Goal: Information Seeking & Learning: Check status

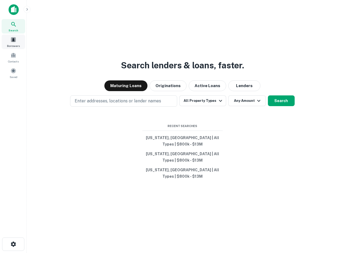
click at [7, 37] on div "Borrowers" at bounding box center [14, 42] width 24 height 14
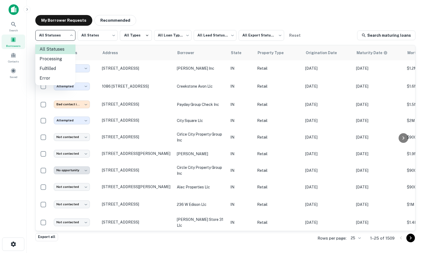
click at [59, 37] on body "**********" at bounding box center [212, 126] width 424 height 253
click at [60, 69] on li "Fulfilled" at bounding box center [55, 69] width 40 height 10
type input "*********"
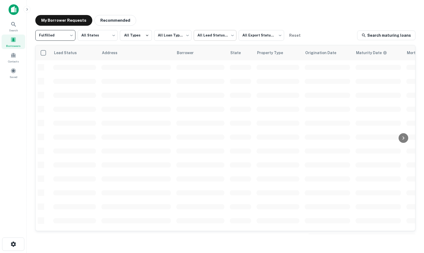
click at [197, 63] on body "**********" at bounding box center [212, 126] width 424 height 253
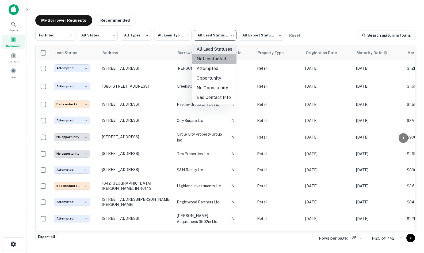
click at [205, 56] on li "Not contacted" at bounding box center [214, 59] width 44 height 10
type input "****"
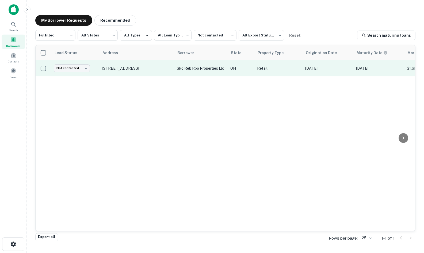
click at [142, 67] on p "[STREET_ADDRESS]" at bounding box center [137, 68] width 70 height 5
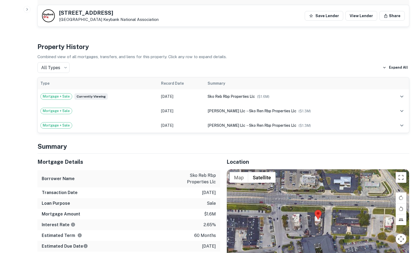
scroll to position [321, 0]
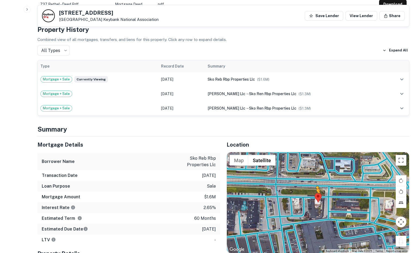
drag, startPoint x: 399, startPoint y: 240, endPoint x: 313, endPoint y: 190, distance: 99.0
click at [313, 190] on div "To activate drag with keyboard, press Alt + Enter. Once in keyboard drag state,…" at bounding box center [318, 202] width 182 height 101
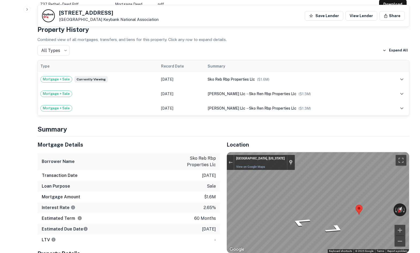
click at [215, 188] on div "Mortgage Details Borrower Name sko reb rbp properties llc Transaction Date [DAT…" at bounding box center [220, 220] width 378 height 168
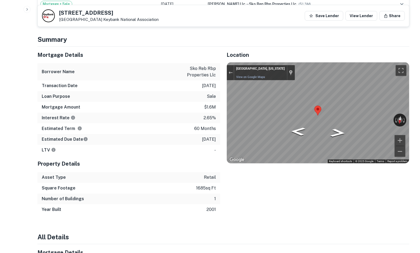
scroll to position [402, 0]
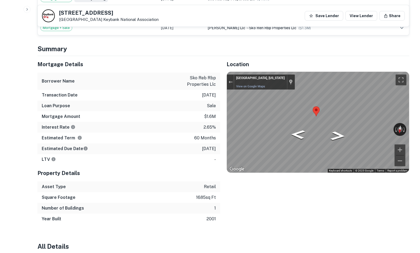
drag, startPoint x: 266, startPoint y: 188, endPoint x: 270, endPoint y: 174, distance: 15.1
click at [266, 188] on div "Location ← Move left → Move right ↑ Move up ↓ Move down + Zoom in - Zoom out Ho…" at bounding box center [314, 140] width 189 height 168
click at [293, 46] on h4 "Summary" at bounding box center [223, 49] width 372 height 10
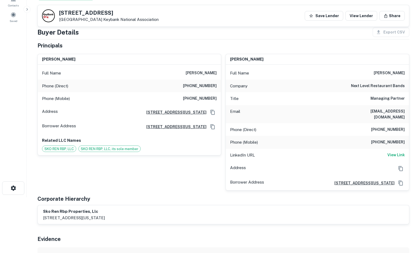
scroll to position [0, 0]
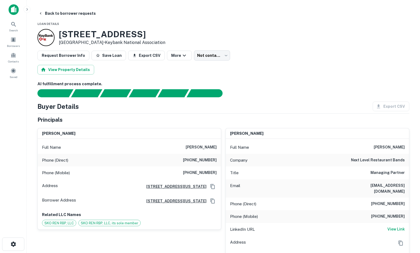
click at [198, 177] on div "Phone (Mobile) [PHONE_NUMBER]" at bounding box center [129, 172] width 183 height 13
click at [198, 175] on h6 "[PHONE_NUMBER]" at bounding box center [200, 172] width 34 height 6
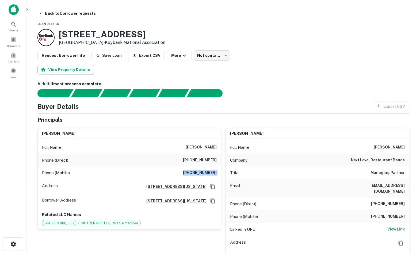
click at [198, 175] on h6 "[PHONE_NUMBER]" at bounding box center [200, 172] width 34 height 6
click at [312, 105] on div "Buyer Details Export CSV" at bounding box center [223, 106] width 372 height 10
click at [210, 96] on div "AI fulfillment process complete." at bounding box center [202, 93] width 31 height 8
drag, startPoint x: 37, startPoint y: 103, endPoint x: 273, endPoint y: 106, distance: 236.4
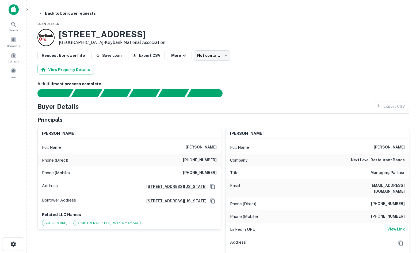
click at [273, 105] on div "Buyer Details Export CSV" at bounding box center [223, 106] width 372 height 10
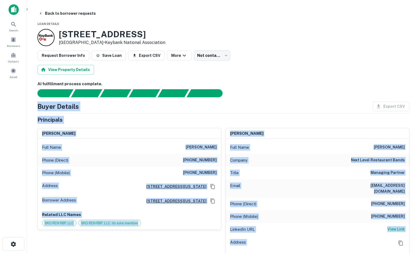
drag, startPoint x: 37, startPoint y: 99, endPoint x: 326, endPoint y: 233, distance: 318.5
click at [216, 233] on div "[PERSON_NAME] Full Name [PERSON_NAME] Phone (Direct) [PHONE_NUMBER] Phone (Mobi…" at bounding box center [127, 194] width 188 height 141
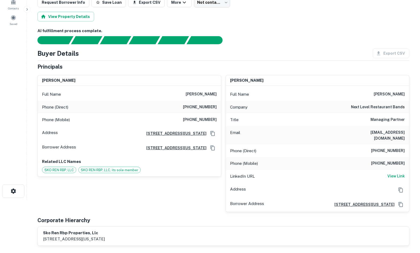
scroll to position [54, 0]
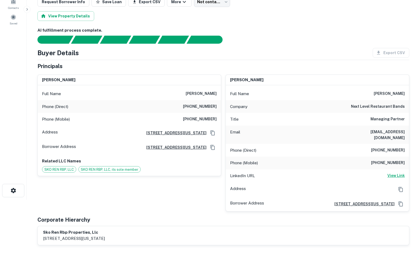
click at [342, 172] on h6 "View Link" at bounding box center [396, 175] width 17 height 6
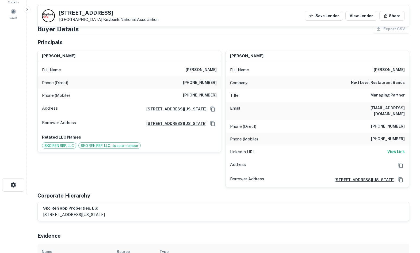
scroll to position [0, 0]
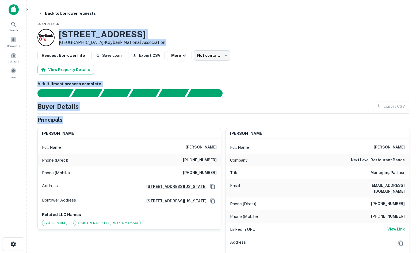
drag, startPoint x: 59, startPoint y: 36, endPoint x: 244, endPoint y: 119, distance: 202.5
click at [276, 94] on div at bounding box center [220, 93] width 378 height 8
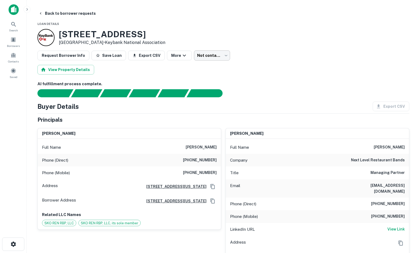
drag, startPoint x: 204, startPoint y: 69, endPoint x: 211, endPoint y: 53, distance: 17.2
click at [205, 66] on div "View Property Details" at bounding box center [223, 70] width 372 height 10
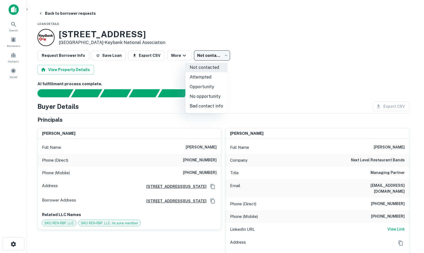
click at [211, 53] on body "Search Borrowers Contacts Saved Back to borrower requests Loan Details [STREET_…" at bounding box center [212, 126] width 424 height 253
click at [203, 74] on li "Attempted" at bounding box center [206, 77] width 42 height 10
type input "*********"
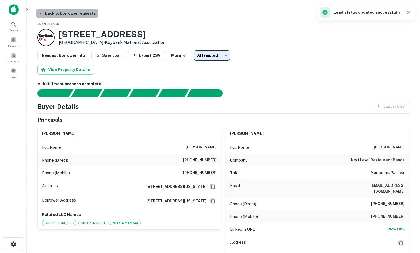
click at [88, 14] on button "Back to borrower requests" at bounding box center [67, 14] width 62 height 10
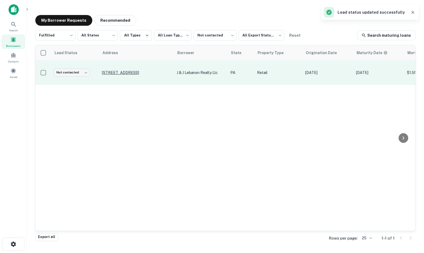
click at [117, 74] on p "[STREET_ADDRESS]" at bounding box center [137, 72] width 70 height 5
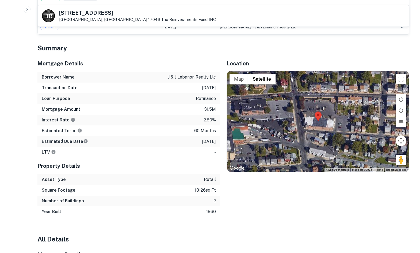
scroll to position [455, 0]
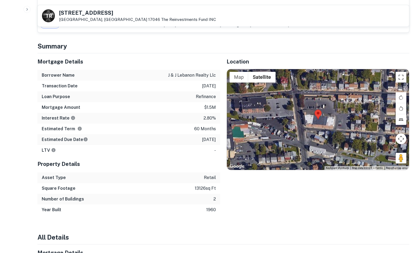
drag, startPoint x: 403, startPoint y: 148, endPoint x: 367, endPoint y: 136, distance: 38.1
click at [337, 115] on div "Map Terrain Satellite Labels Keyboard shortcuts Map Data Map data ©2025 Map dat…" at bounding box center [318, 119] width 182 height 101
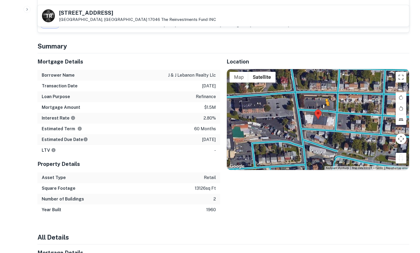
drag, startPoint x: 399, startPoint y: 156, endPoint x: 325, endPoint y: 106, distance: 89.0
click at [325, 106] on div "To activate drag with keyboard, press Alt + Enter. Once in keyboard drag state,…" at bounding box center [318, 119] width 182 height 101
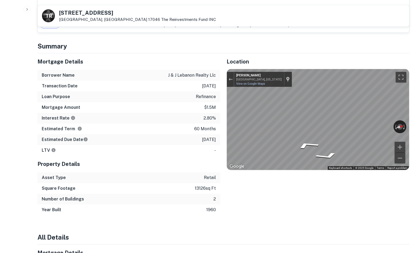
click at [342, 117] on div "Map" at bounding box center [318, 119] width 182 height 101
drag, startPoint x: 291, startPoint y: 132, endPoint x: 209, endPoint y: 122, distance: 83.1
click at [209, 122] on div "Mortgage Details Borrower Name j & j lebanon realty llc Transaction Date [DATE]…" at bounding box center [220, 134] width 378 height 162
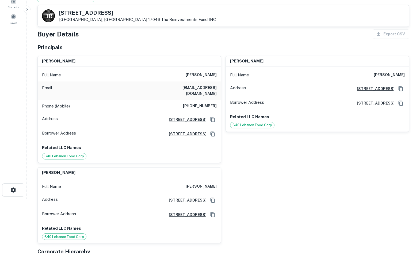
scroll to position [54, 0]
click at [210, 103] on h6 "[PHONE_NUMBER]" at bounding box center [200, 106] width 34 height 6
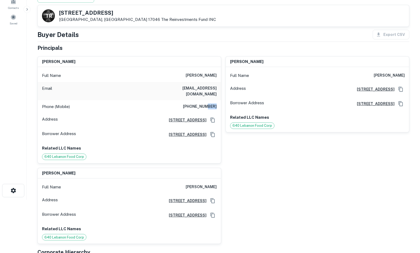
click at [210, 103] on h6 "[PHONE_NUMBER]" at bounding box center [200, 106] width 34 height 6
copy h6 "[PHONE_NUMBER]"
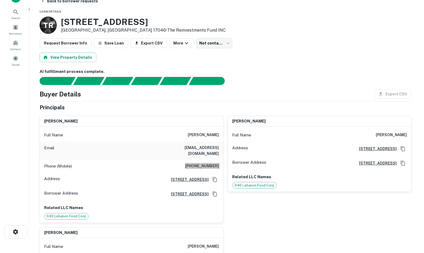
scroll to position [0, 0]
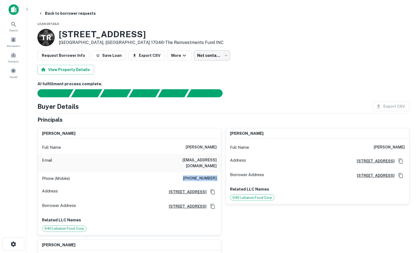
click at [221, 55] on body "Search Borrowers Contacts Saved Back to borrower requests Loan Details T R [STR…" at bounding box center [210, 126] width 420 height 253
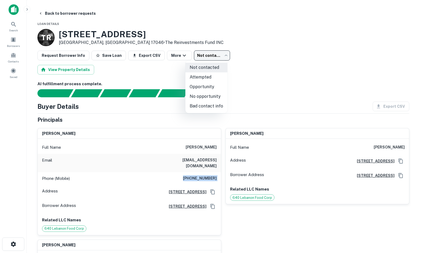
click at [207, 109] on li "Bad contact info" at bounding box center [206, 106] width 42 height 10
type input "**********"
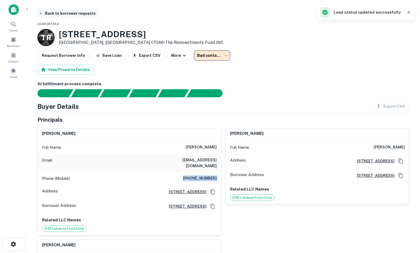
drag, startPoint x: 49, startPoint y: 15, endPoint x: 46, endPoint y: 18, distance: 4.2
click at [49, 15] on button "Back to borrower requests" at bounding box center [67, 14] width 62 height 10
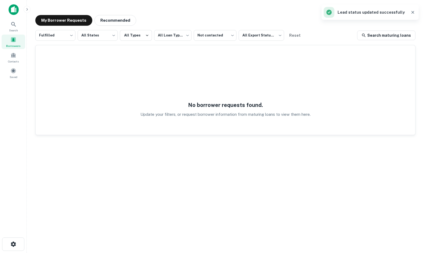
click at [108, 13] on div "**********" at bounding box center [225, 125] width 389 height 228
click at [108, 21] on button "Recommended" at bounding box center [115, 20] width 42 height 11
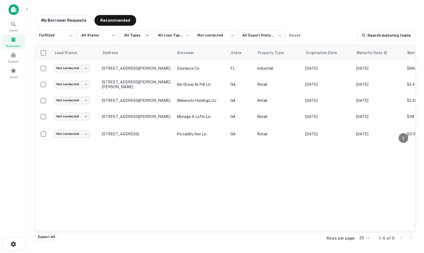
click at [226, 170] on div "Lead Status Address Borrower State Property Type Origination Date Maturity Date…" at bounding box center [226, 137] width 380 height 185
